Goal: Task Accomplishment & Management: Manage account settings

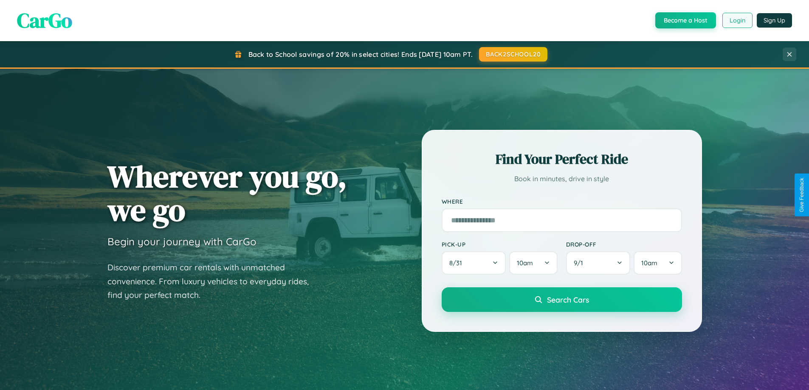
click at [737, 20] on button "Login" at bounding box center [738, 20] width 30 height 15
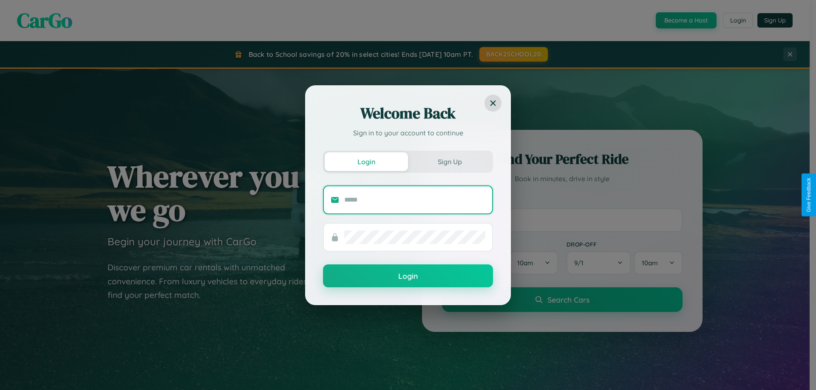
click at [415, 200] on input "text" at bounding box center [414, 200] width 141 height 14
type input "**********"
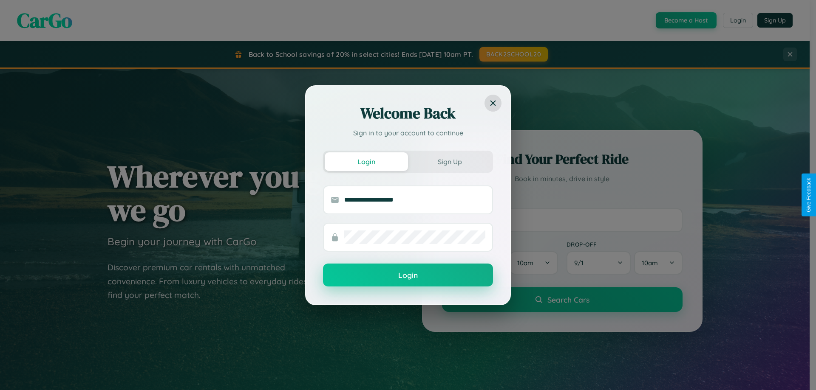
click at [408, 276] on button "Login" at bounding box center [408, 275] width 170 height 23
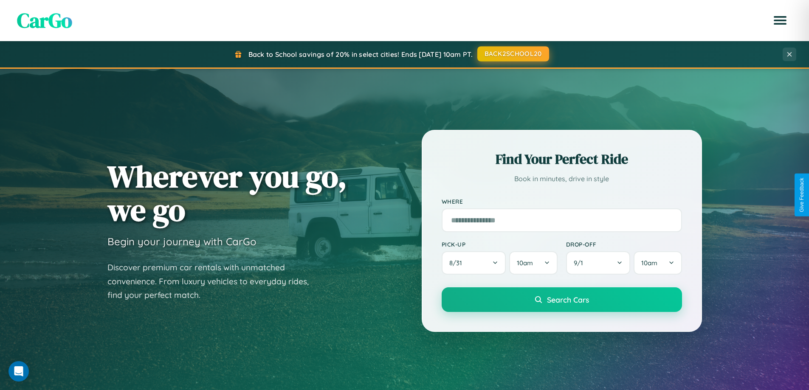
click at [513, 54] on button "BACK2SCHOOL20" at bounding box center [513, 53] width 72 height 15
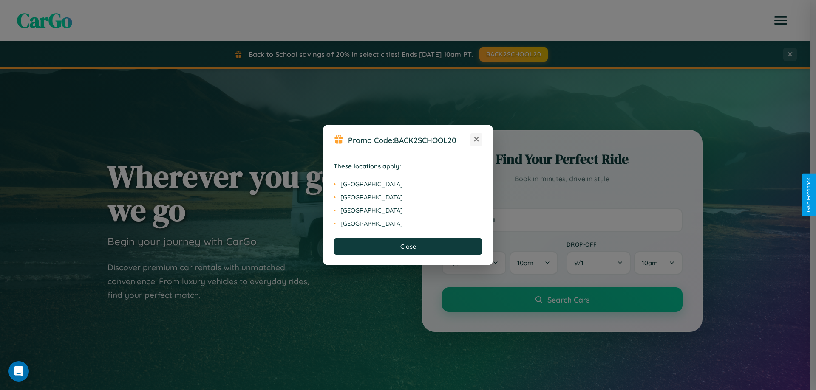
click at [476, 140] on icon at bounding box center [476, 139] width 5 height 5
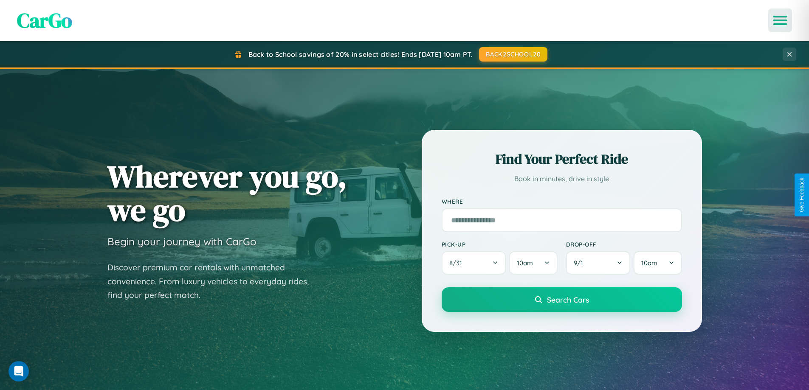
click at [780, 20] on icon "Open menu" at bounding box center [780, 21] width 12 height 8
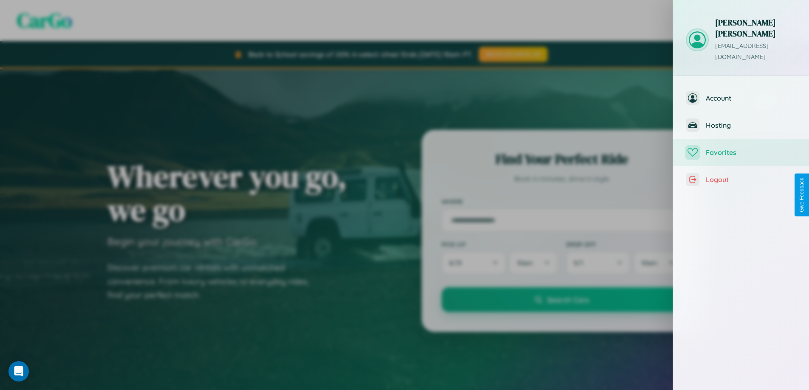
click at [741, 148] on span "Favorites" at bounding box center [751, 152] width 90 height 8
